Goal: Task Accomplishment & Management: Manage account settings

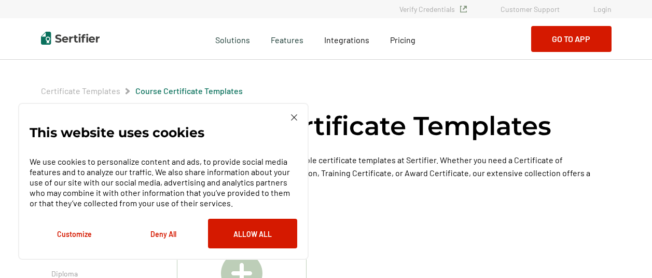
click at [289, 115] on div "This website uses cookies We use cookies to personalize content and ads, to pro…" at bounding box center [164, 181] width 268 height 134
click at [293, 115] on img at bounding box center [294, 117] width 6 height 6
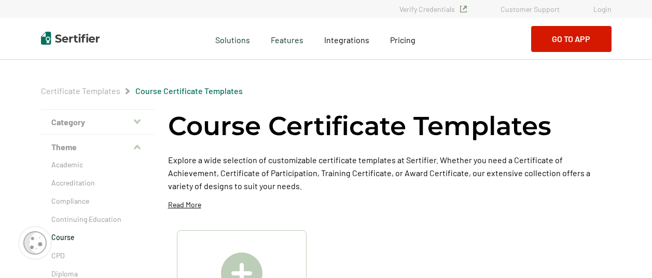
click at [606, 12] on link "Login" at bounding box center [603, 9] width 18 height 9
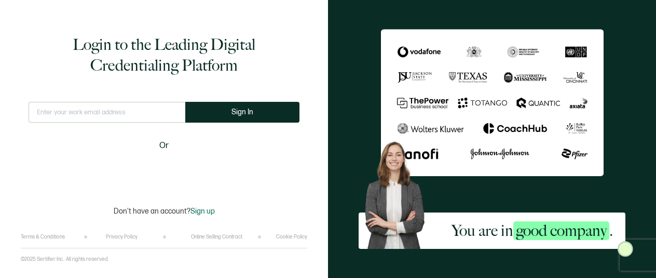
click at [256, 148] on div "This doesn't look like a valid email. Sign In Or" at bounding box center [164, 141] width 271 height 79
click at [282, 193] on div "Login to the Leading Digital Credentialing Platform This doesn't look like a va…" at bounding box center [164, 125] width 286 height 218
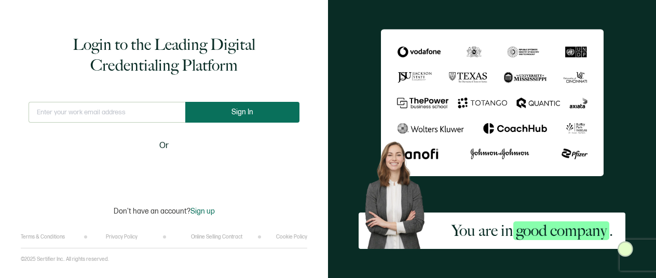
click at [263, 118] on button "Sign In" at bounding box center [242, 112] width 114 height 21
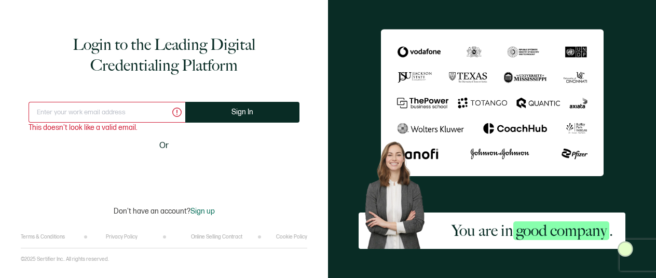
click at [112, 106] on input "text" at bounding box center [107, 112] width 157 height 21
